Goal: Ask a question

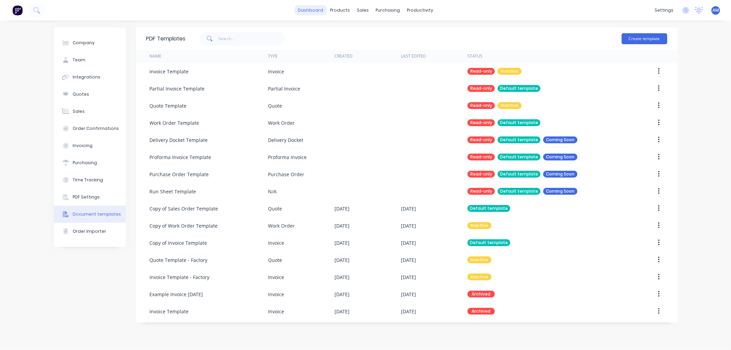
click at [313, 10] on link "dashboard" at bounding box center [311, 10] width 32 height 10
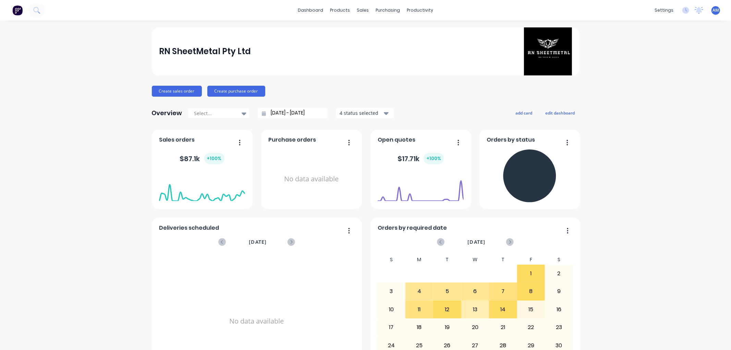
click at [676, 333] on div "RN SheetMetal Pty Ltd Create sales order Create purchase order Overview Select.…" at bounding box center [365, 206] width 731 height 358
click at [717, 324] on div "RN SheetMetal Pty Ltd Create sales order Create purchase order Overview Select.…" at bounding box center [365, 206] width 731 height 358
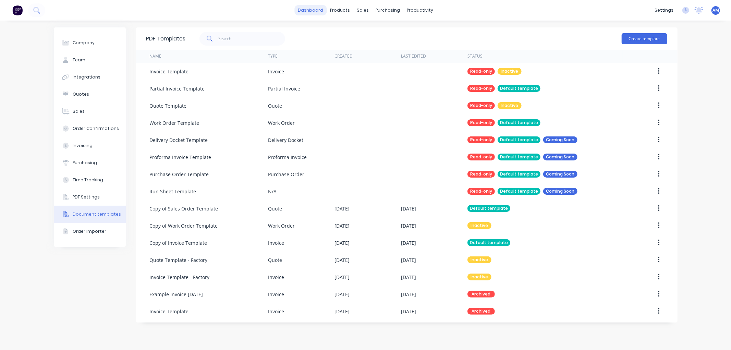
click at [318, 10] on link "dashboard" at bounding box center [311, 10] width 32 height 10
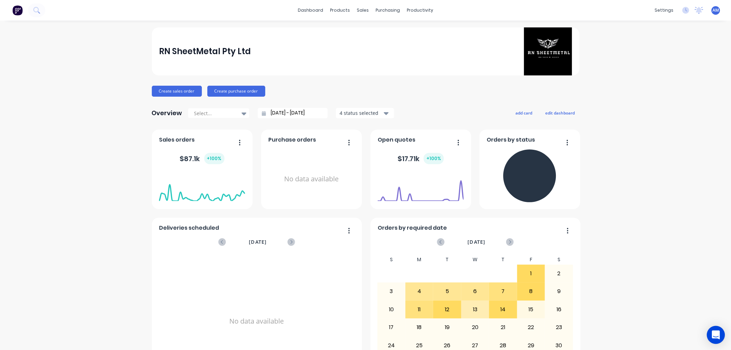
click at [711, 335] on div "Open Intercom Messenger" at bounding box center [716, 335] width 18 height 18
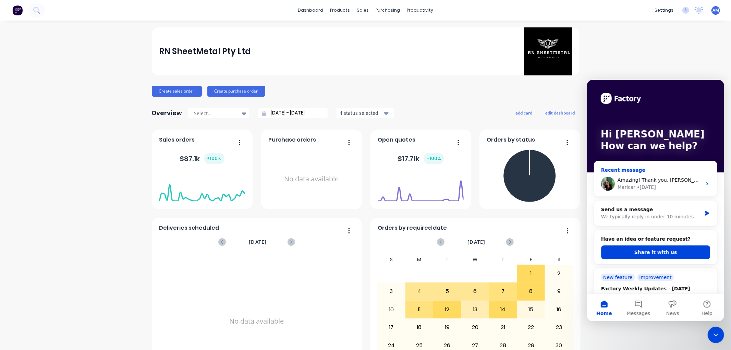
click at [706, 184] on icon "Intercom messenger" at bounding box center [707, 183] width 2 height 3
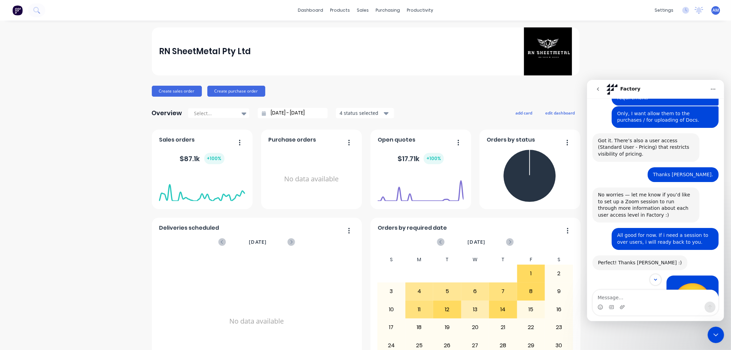
scroll to position [1101, 0]
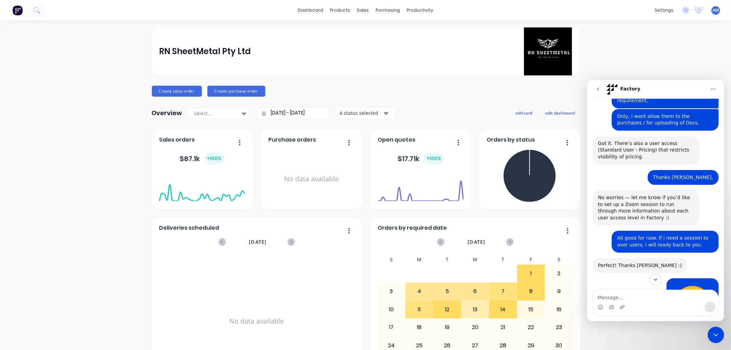
click at [600, 93] on button "go back" at bounding box center [598, 88] width 13 height 13
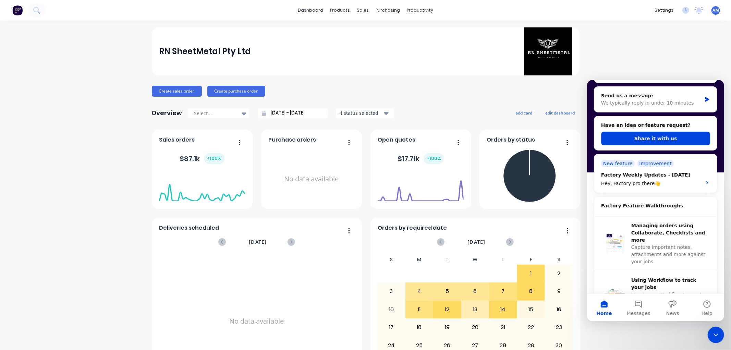
scroll to position [114, 0]
click at [669, 140] on button "Share it with us" at bounding box center [655, 138] width 109 height 14
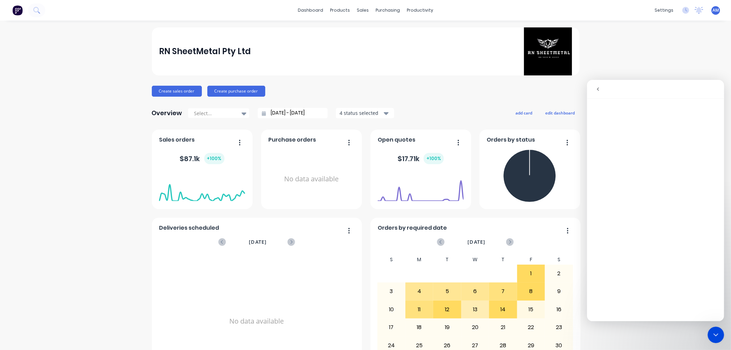
click at [600, 93] on button "go back" at bounding box center [598, 88] width 13 height 13
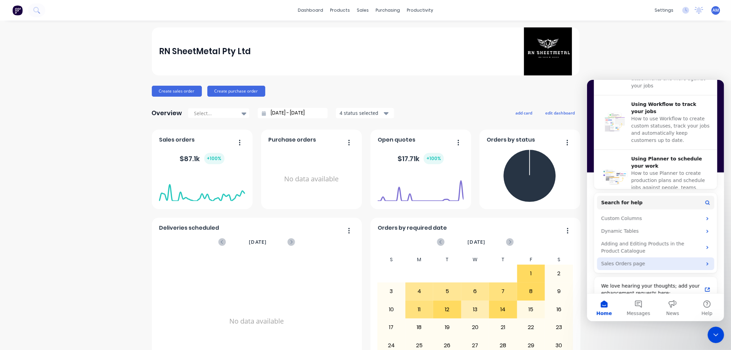
scroll to position [302, 0]
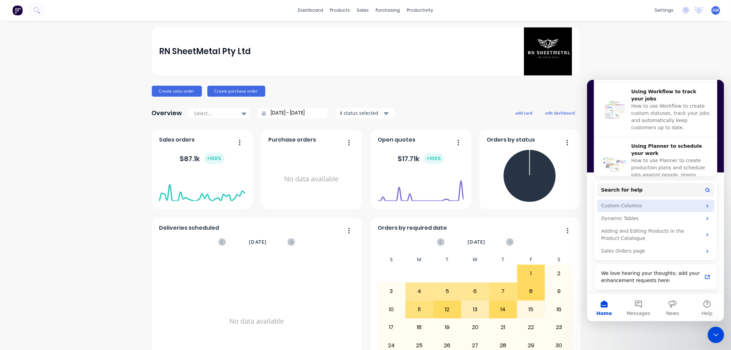
click at [702, 202] on div "Custom Columns" at bounding box center [655, 205] width 117 height 13
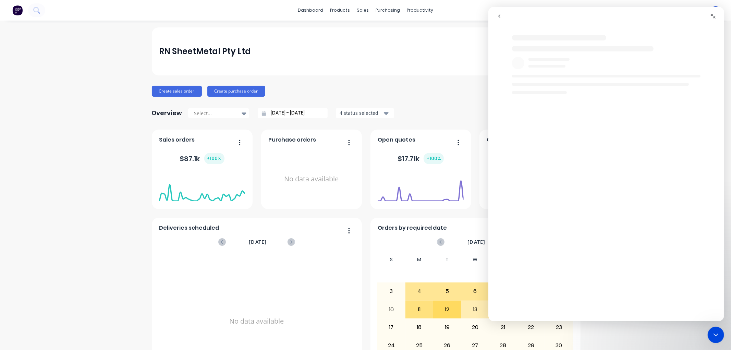
scroll to position [0, 0]
click at [499, 18] on icon "go back" at bounding box center [499, 15] width 5 height 5
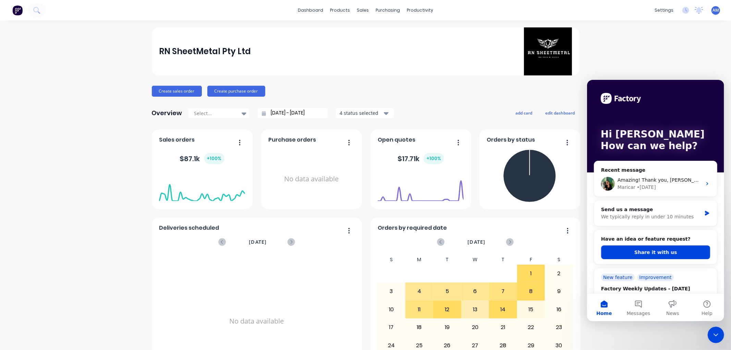
click at [708, 334] on div "Close Intercom Messenger" at bounding box center [716, 334] width 16 height 16
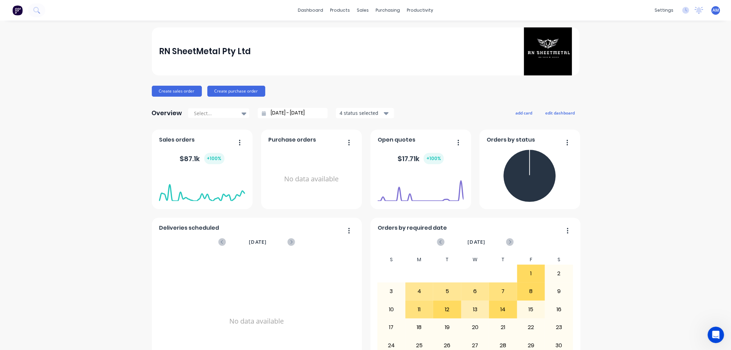
click at [83, 118] on div "RN SheetMetal Pty Ltd Create sales order Create purchase order Overview Select.…" at bounding box center [365, 206] width 731 height 358
